Goal: Find specific page/section: Find specific page/section

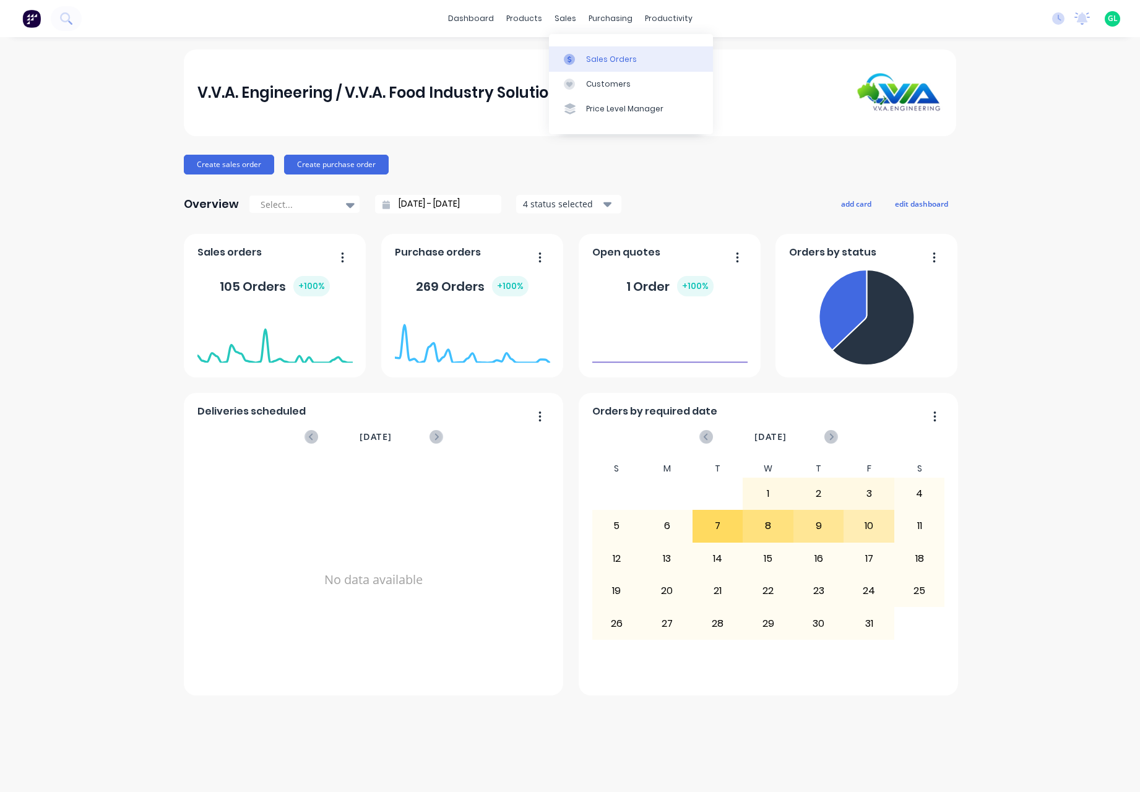
click at [593, 59] on div "Sales Orders" at bounding box center [611, 59] width 51 height 11
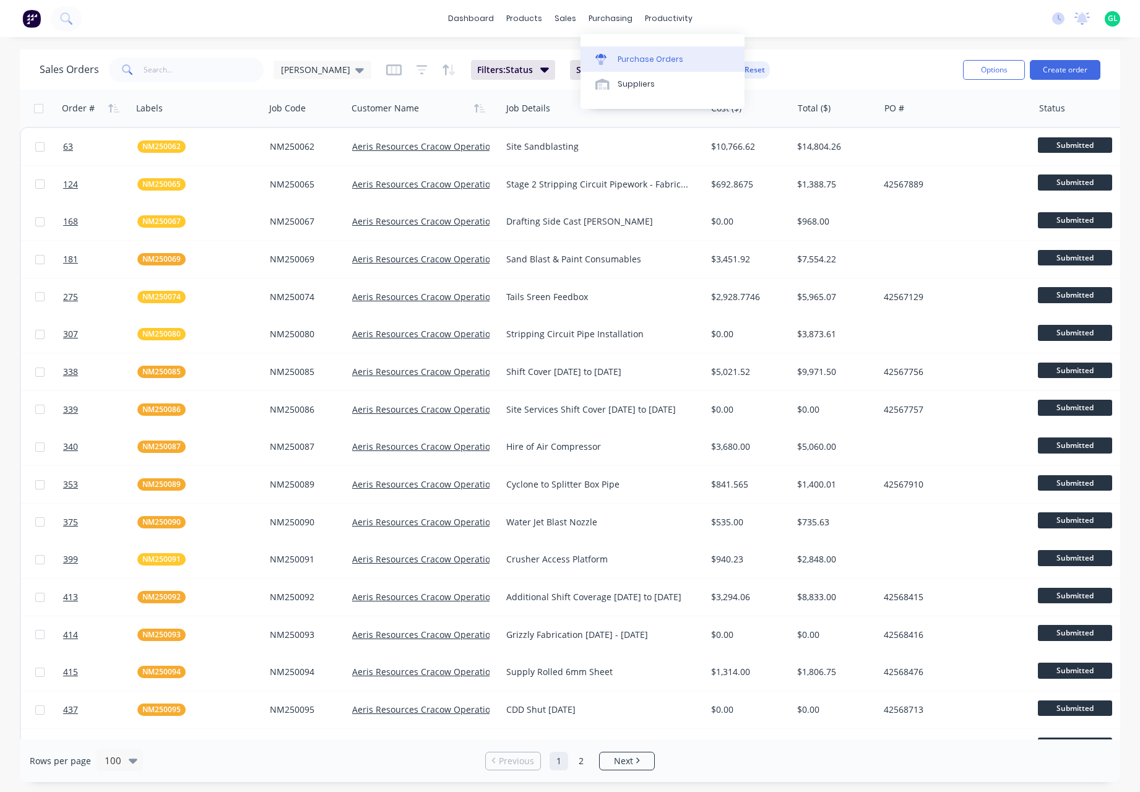
click at [672, 61] on div "Purchase Orders" at bounding box center [650, 59] width 66 height 11
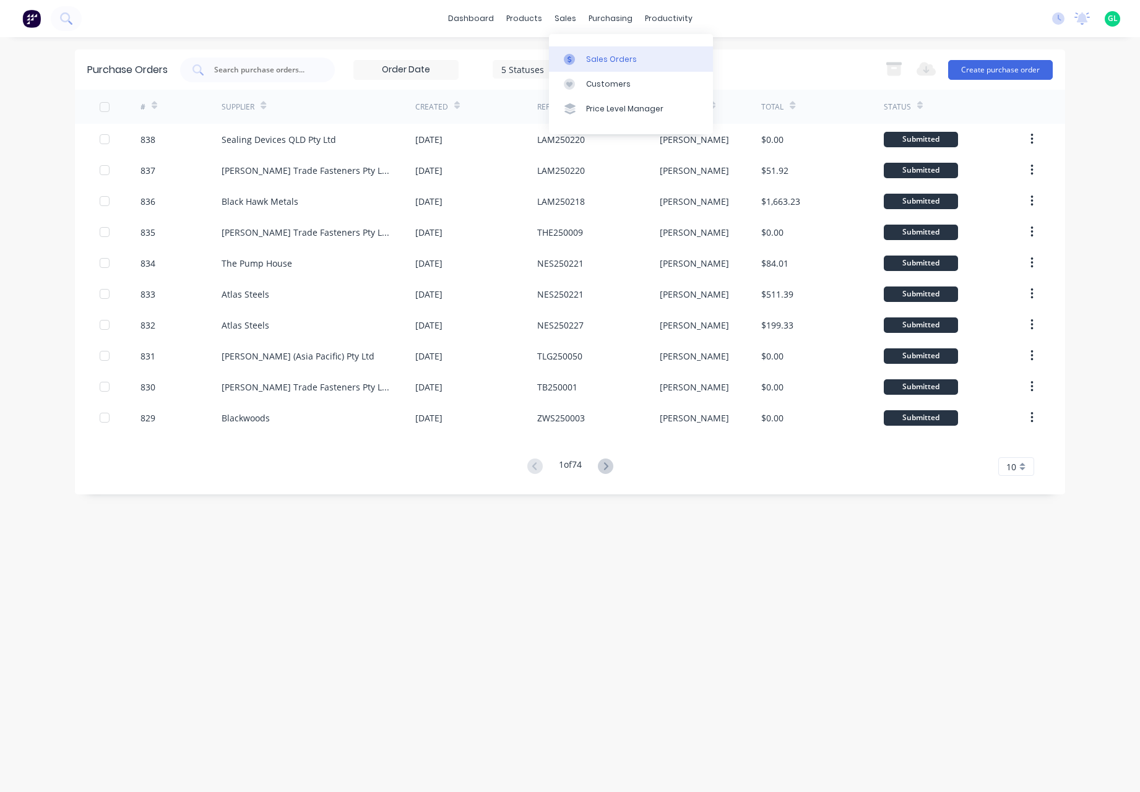
click at [592, 54] on div "Sales Orders" at bounding box center [611, 59] width 51 height 11
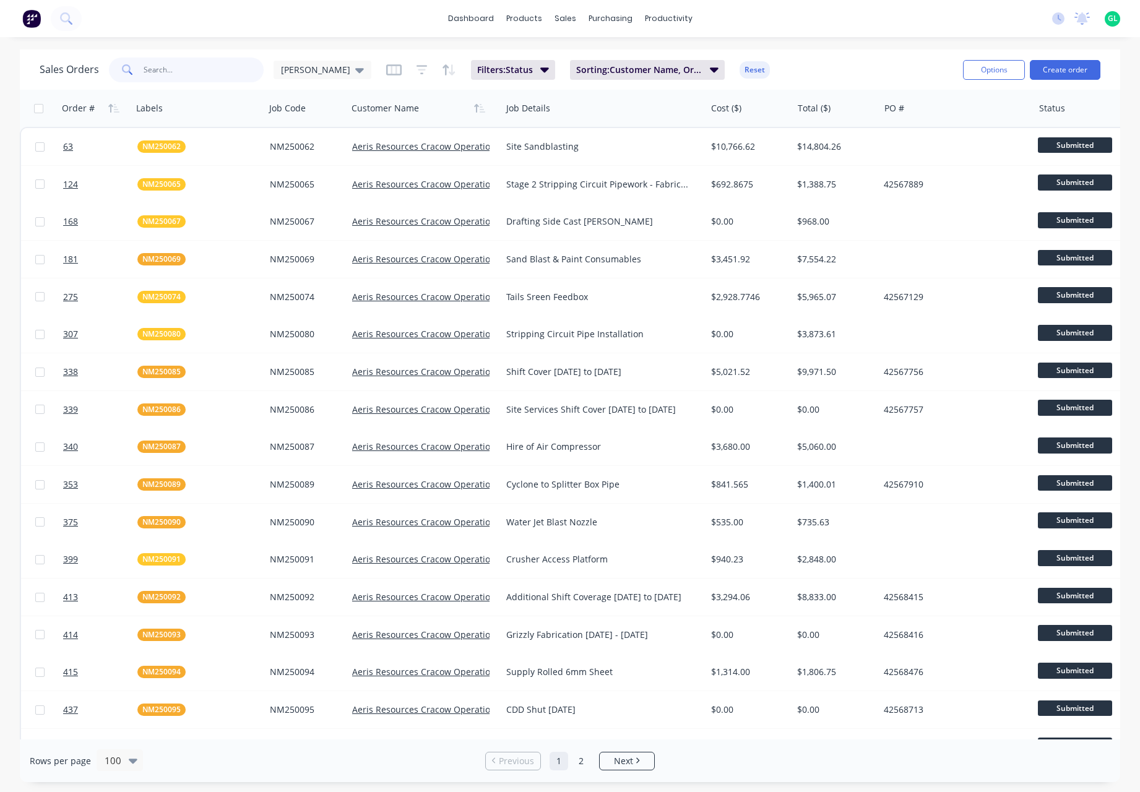
click at [166, 71] on input "text" at bounding box center [204, 70] width 121 height 25
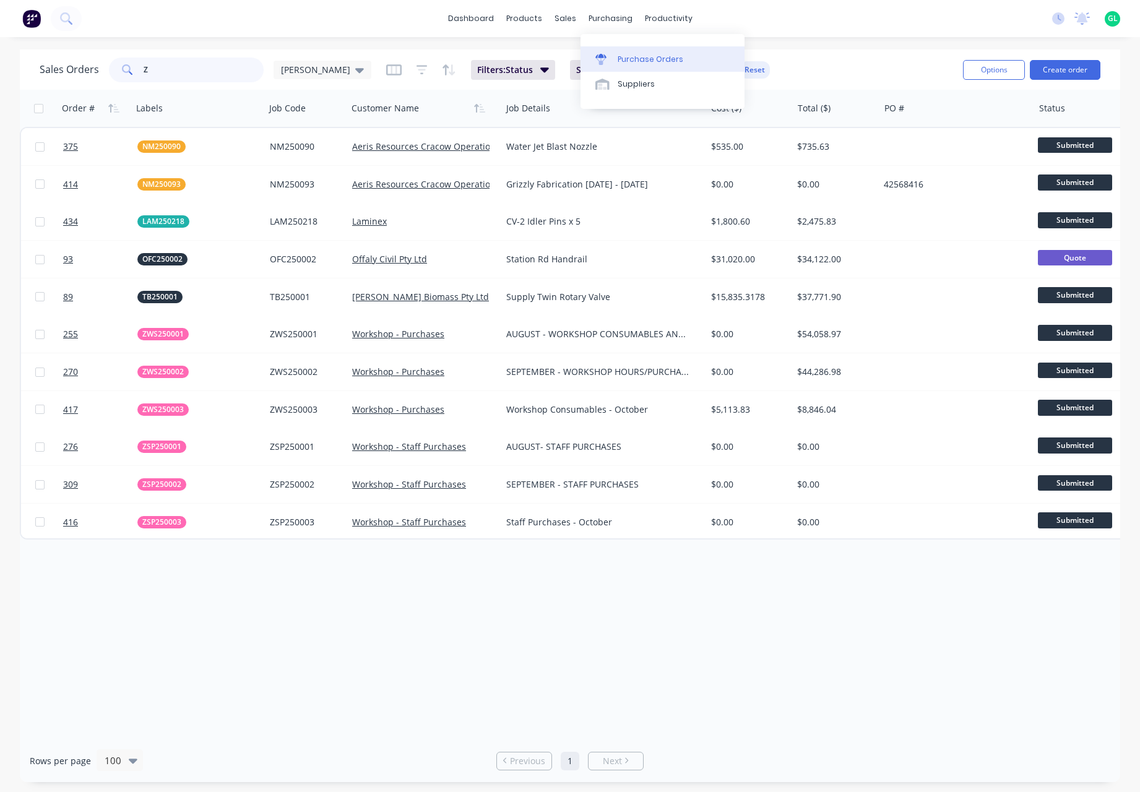
type input "Z"
click at [635, 58] on div "Purchase Orders" at bounding box center [650, 59] width 66 height 11
